Goal: Find specific page/section: Find specific page/section

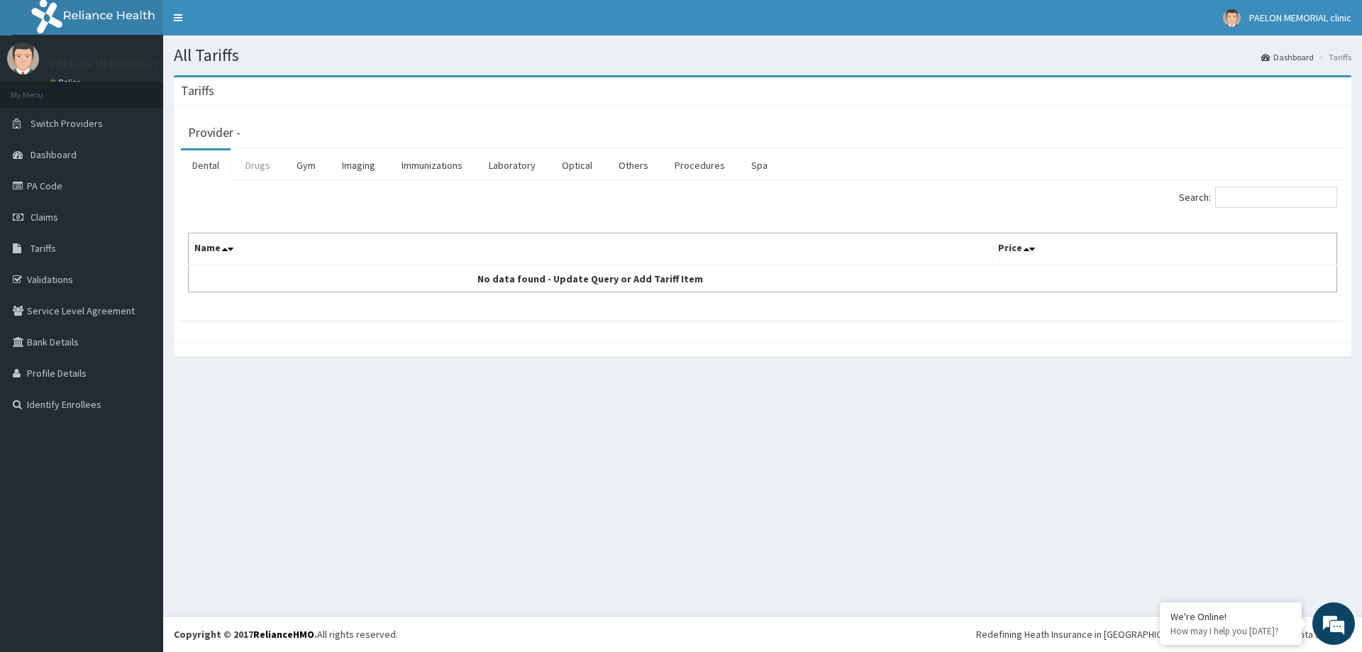
click at [248, 166] on link "Drugs" at bounding box center [258, 165] width 48 height 30
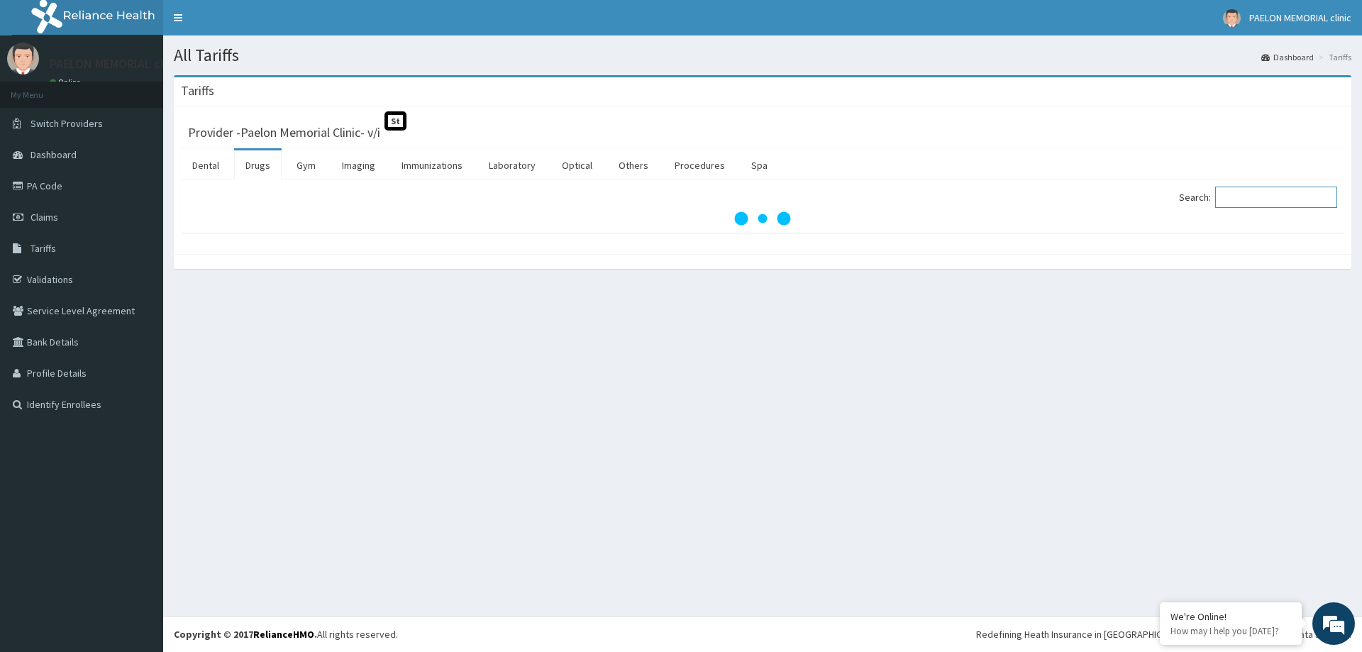
click at [1261, 199] on input "Search:" at bounding box center [1276, 197] width 122 height 21
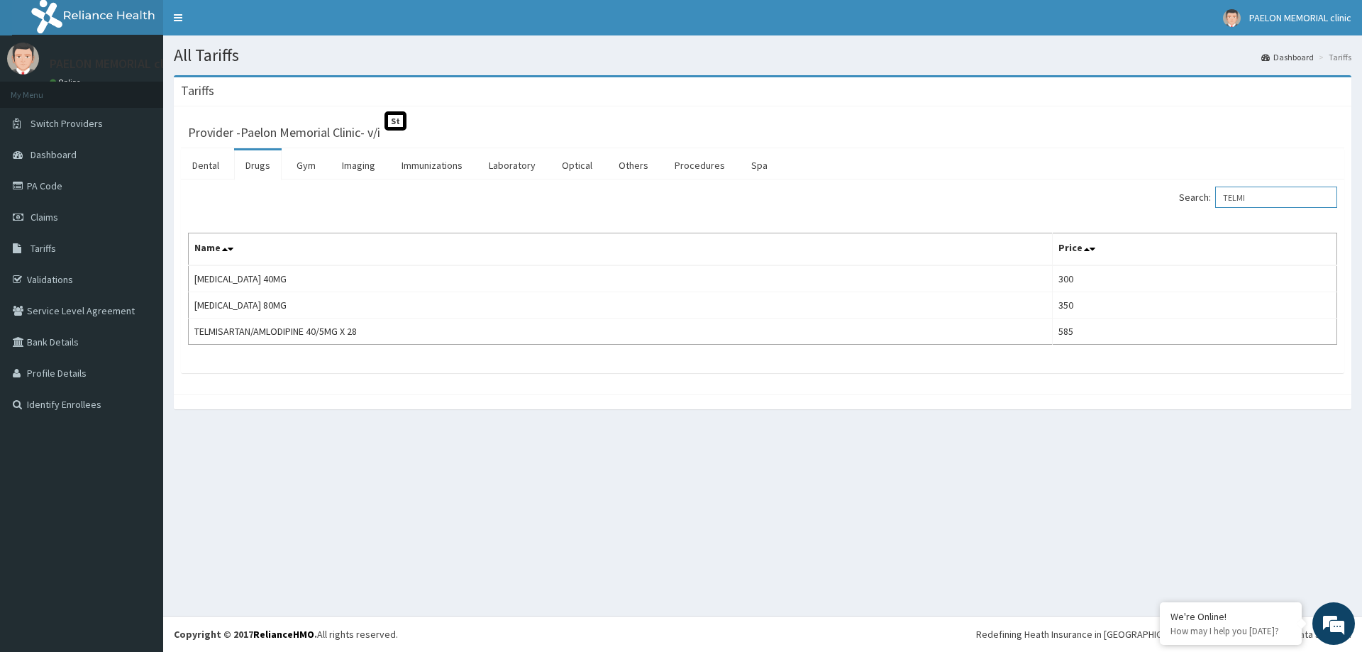
click at [1258, 197] on input "TELMI" at bounding box center [1276, 197] width 122 height 21
type input "TELMI"
